Goal: Navigation & Orientation: Find specific page/section

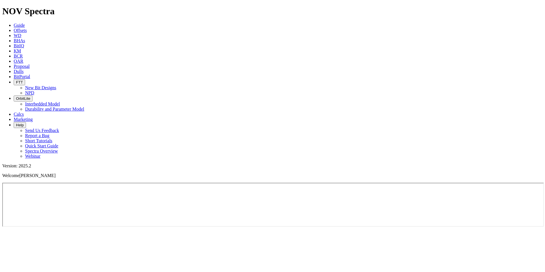
click at [30, 74] on span "BitPortal" at bounding box center [22, 76] width 17 height 5
